Goal: Task Accomplishment & Management: Manage account settings

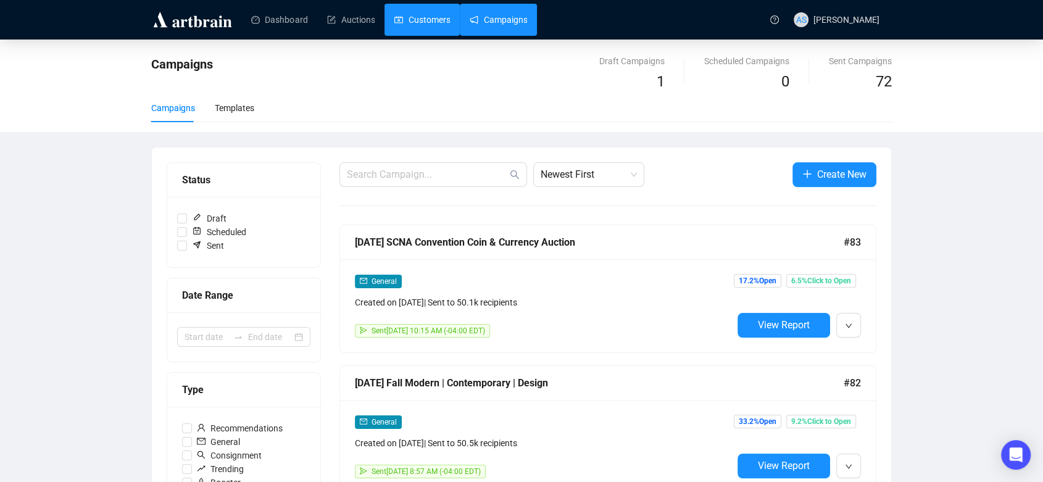
click at [421, 28] on link "Customers" at bounding box center [422, 20] width 56 height 32
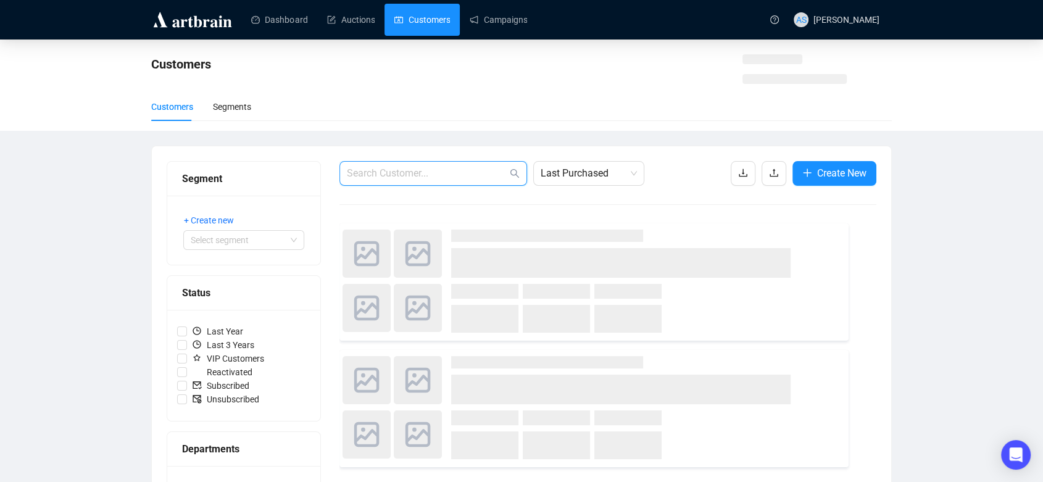
click at [434, 173] on input "text" at bounding box center [427, 173] width 160 height 15
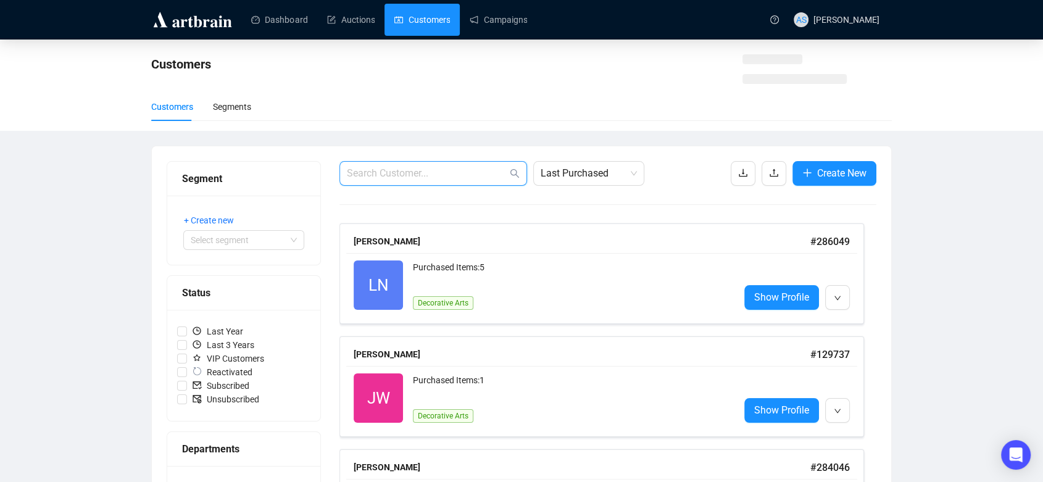
paste input "[EMAIL_ADDRESS][DOMAIN_NAME]"
type input "[EMAIL_ADDRESS][DOMAIN_NAME]"
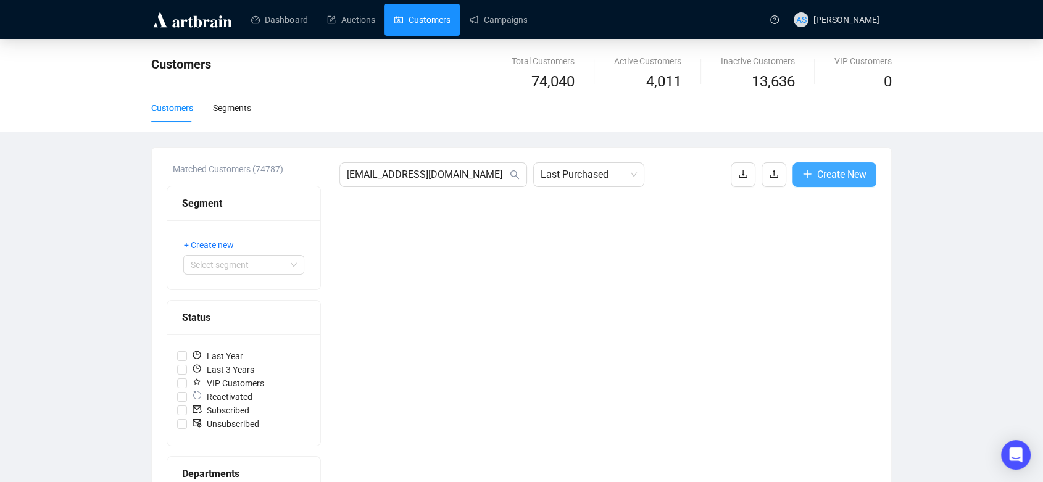
click at [839, 175] on span "Create New" at bounding box center [841, 174] width 49 height 15
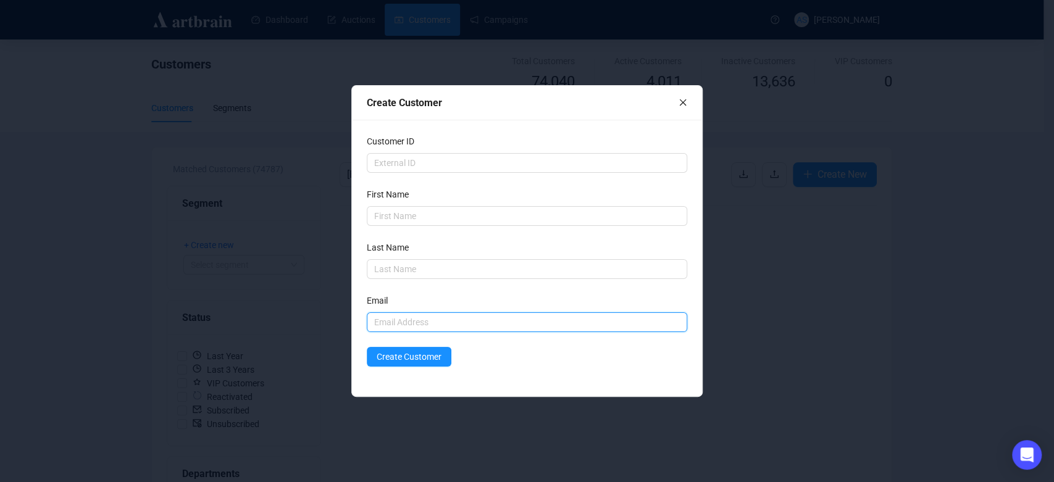
click at [460, 324] on input "text" at bounding box center [527, 322] width 320 height 20
paste input "[EMAIL_ADDRESS][DOMAIN_NAME]"
type input "[EMAIL_ADDRESS][DOMAIN_NAME]"
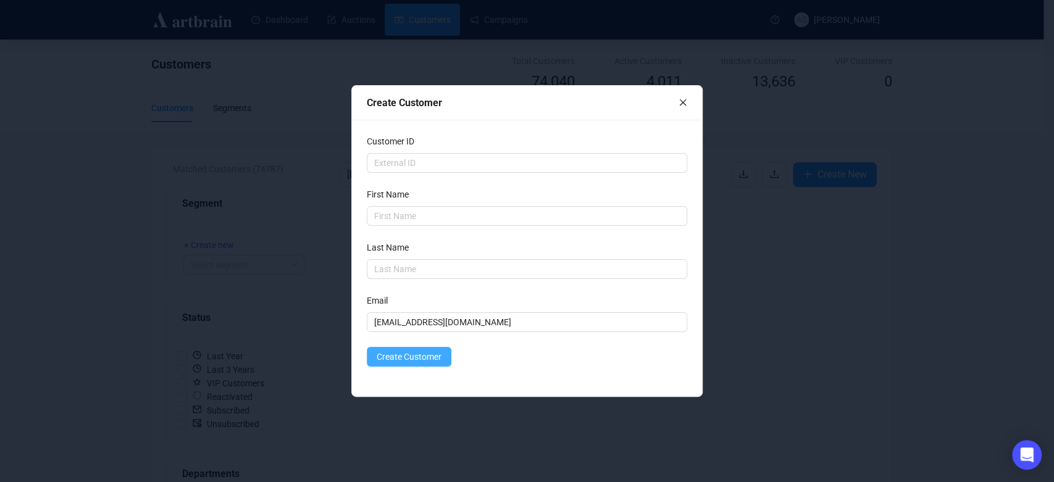
click at [385, 356] on span "Create Customer" at bounding box center [409, 357] width 65 height 14
click at [680, 102] on icon "close" at bounding box center [682, 102] width 9 height 9
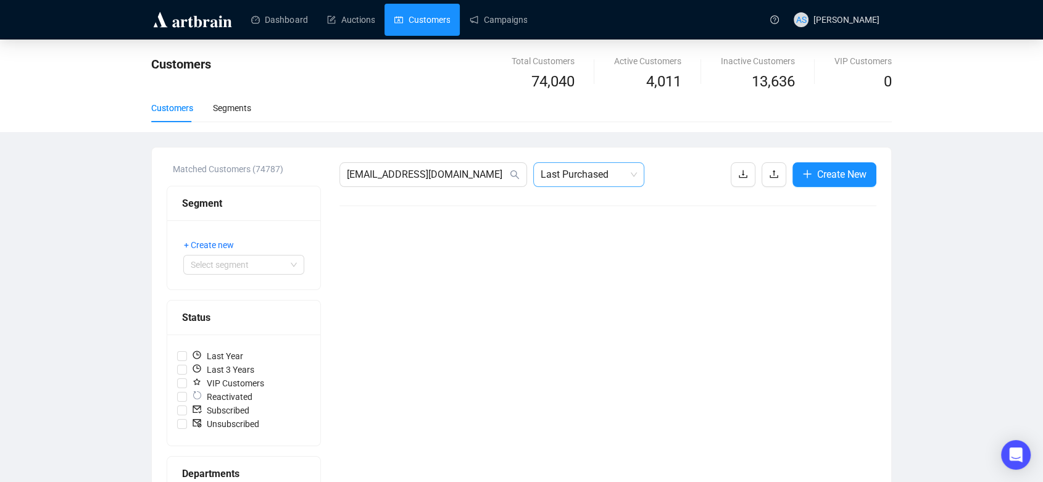
click at [564, 177] on span "Last Purchased" at bounding box center [589, 174] width 96 height 23
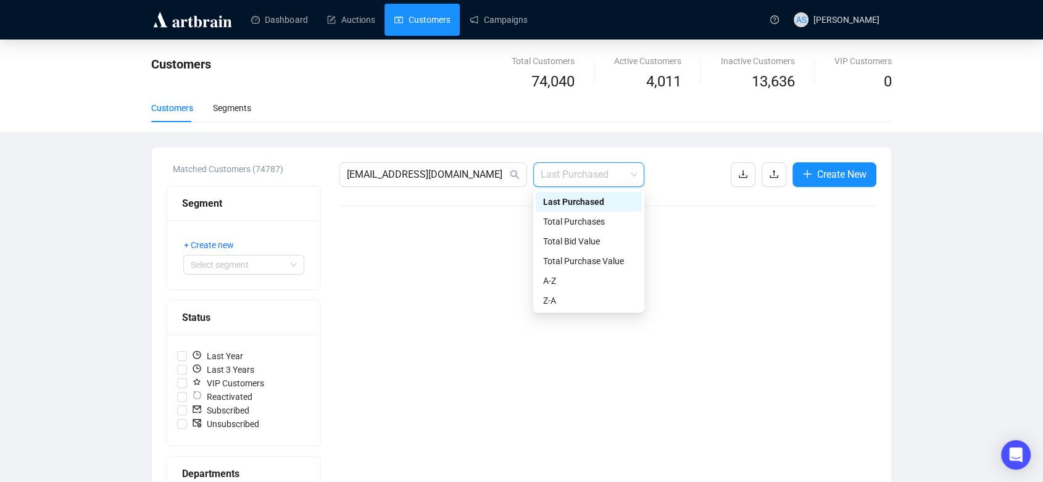
click at [564, 177] on span "Last Purchased" at bounding box center [589, 174] width 96 height 23
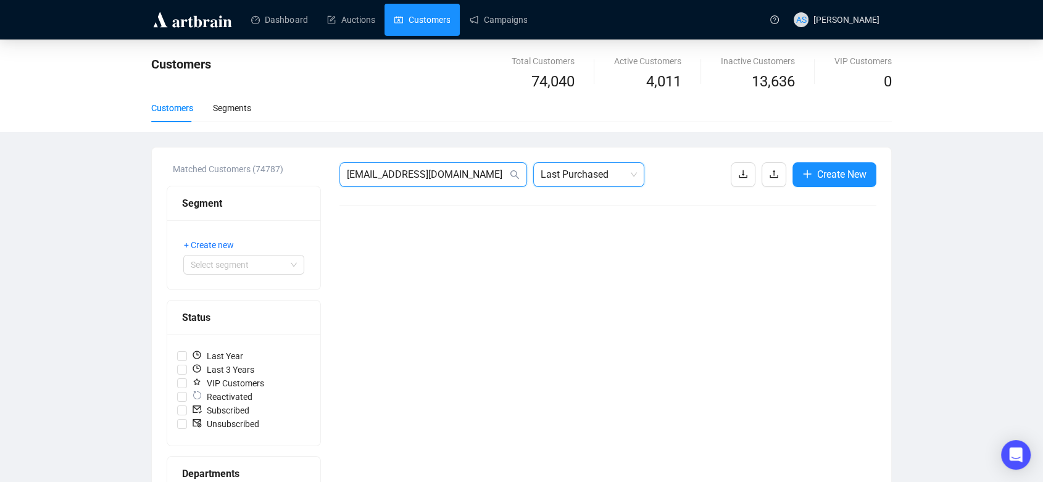
click at [485, 173] on input "[EMAIL_ADDRESS][DOMAIN_NAME]" at bounding box center [427, 174] width 160 height 15
paste input "[PERSON_NAME].[PERSON_NAME]"
type input "[PERSON_NAME][EMAIL_ADDRESS][PERSON_NAME][DOMAIN_NAME]"
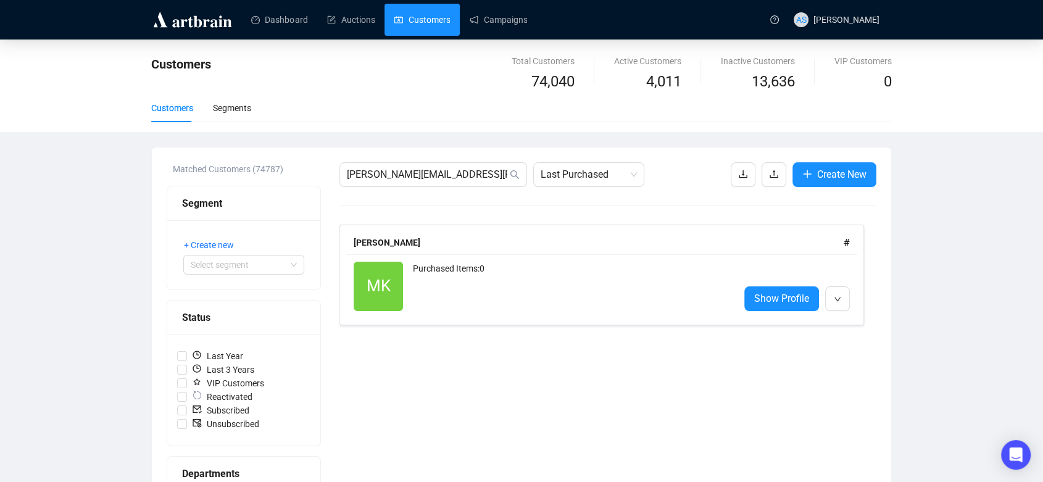
click at [612, 226] on div "[PERSON_NAME] # MK Reactivated Purchased Items: 0 Show Profile" at bounding box center [601, 275] width 525 height 101
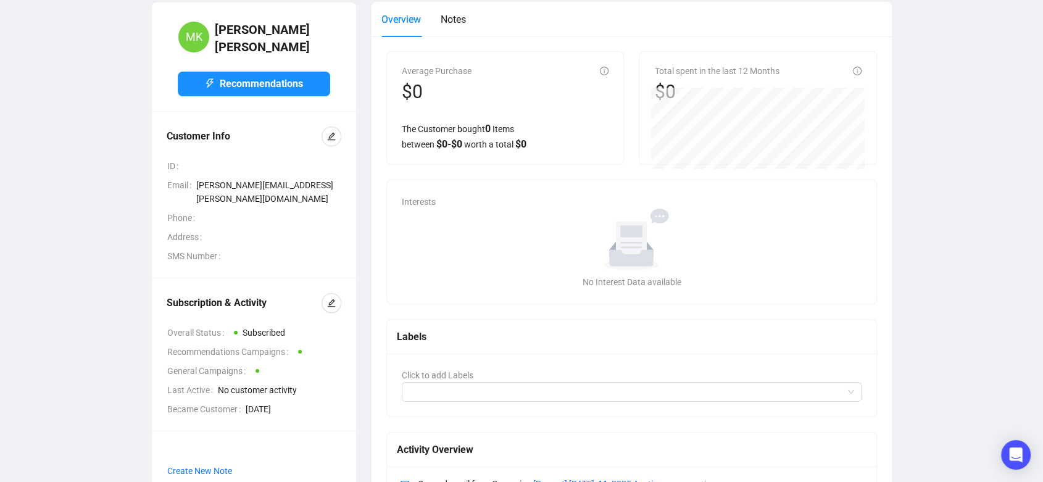
scroll to position [58, 0]
click at [335, 298] on icon "edit" at bounding box center [331, 302] width 9 height 9
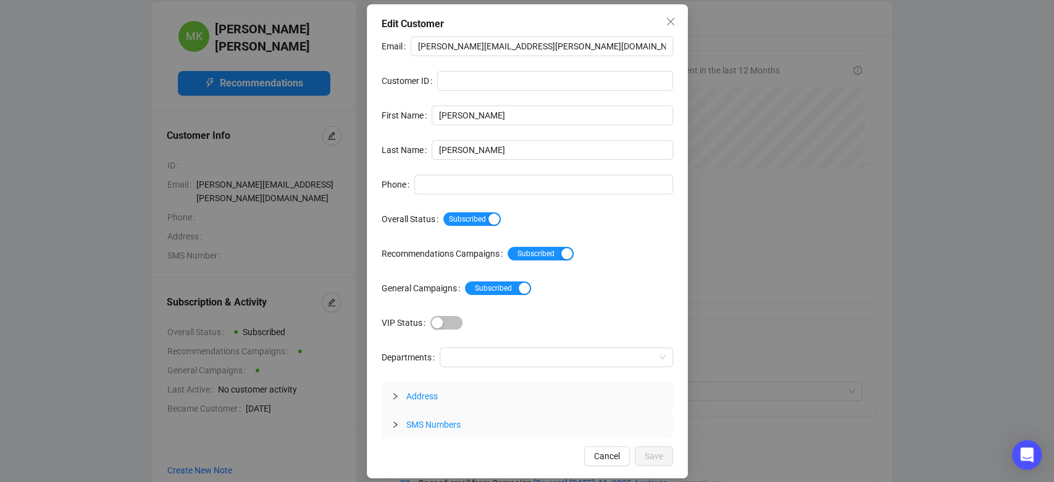
click at [307, 127] on div "Edit Customer Email [PERSON_NAME][EMAIL_ADDRESS][PERSON_NAME][DOMAIN_NAME] Cust…" at bounding box center [527, 241] width 1054 height 482
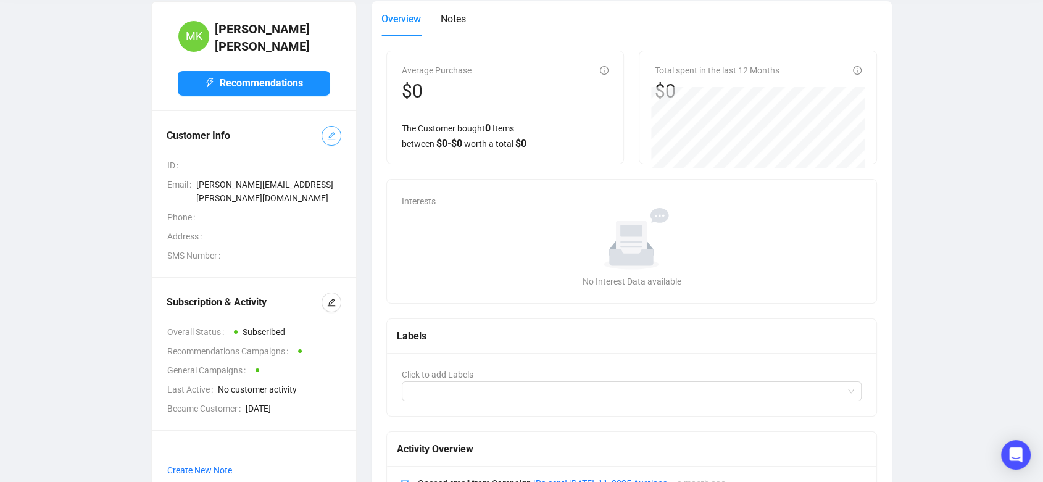
click at [339, 131] on button "button" at bounding box center [332, 136] width 20 height 20
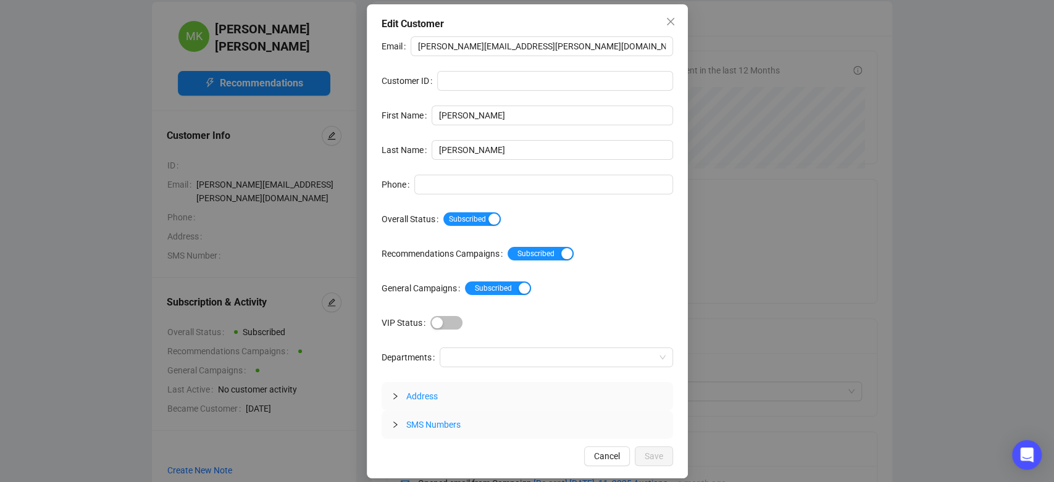
click at [321, 401] on div "Edit Customer Email [PERSON_NAME][EMAIL_ADDRESS][PERSON_NAME][DOMAIN_NAME] Cust…" at bounding box center [527, 241] width 1054 height 482
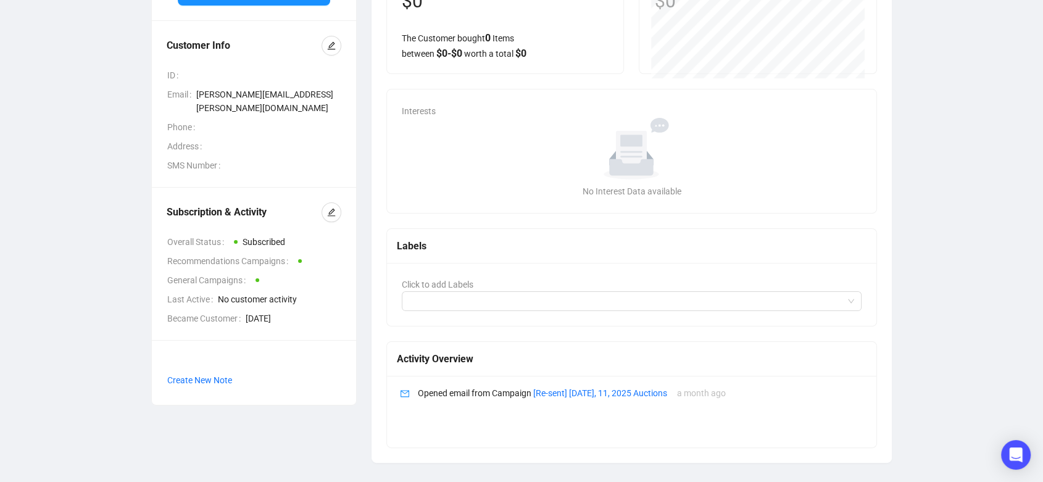
scroll to position [0, 0]
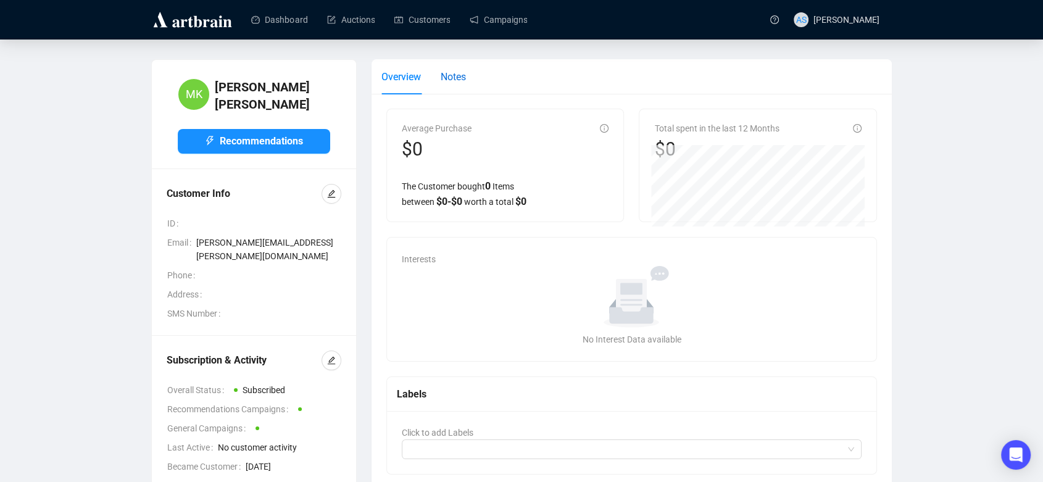
click at [450, 81] on span "Notes" at bounding box center [453, 77] width 25 height 12
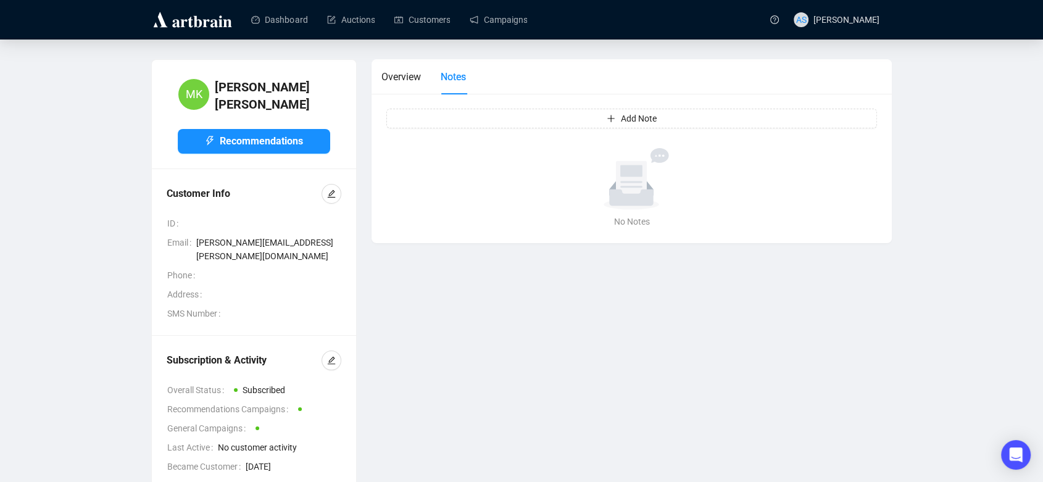
click at [367, 87] on div "Overview Notes Add Note No data No Notes" at bounding box center [631, 313] width 535 height 509
click at [414, 76] on span "Overview" at bounding box center [401, 77] width 40 height 12
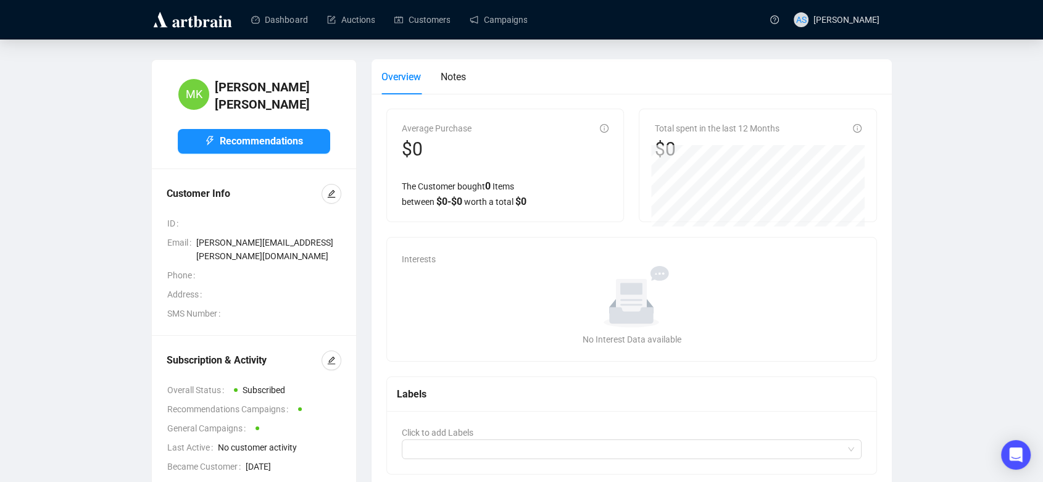
scroll to position [148, 0]
